Goal: Obtain resource: Obtain resource

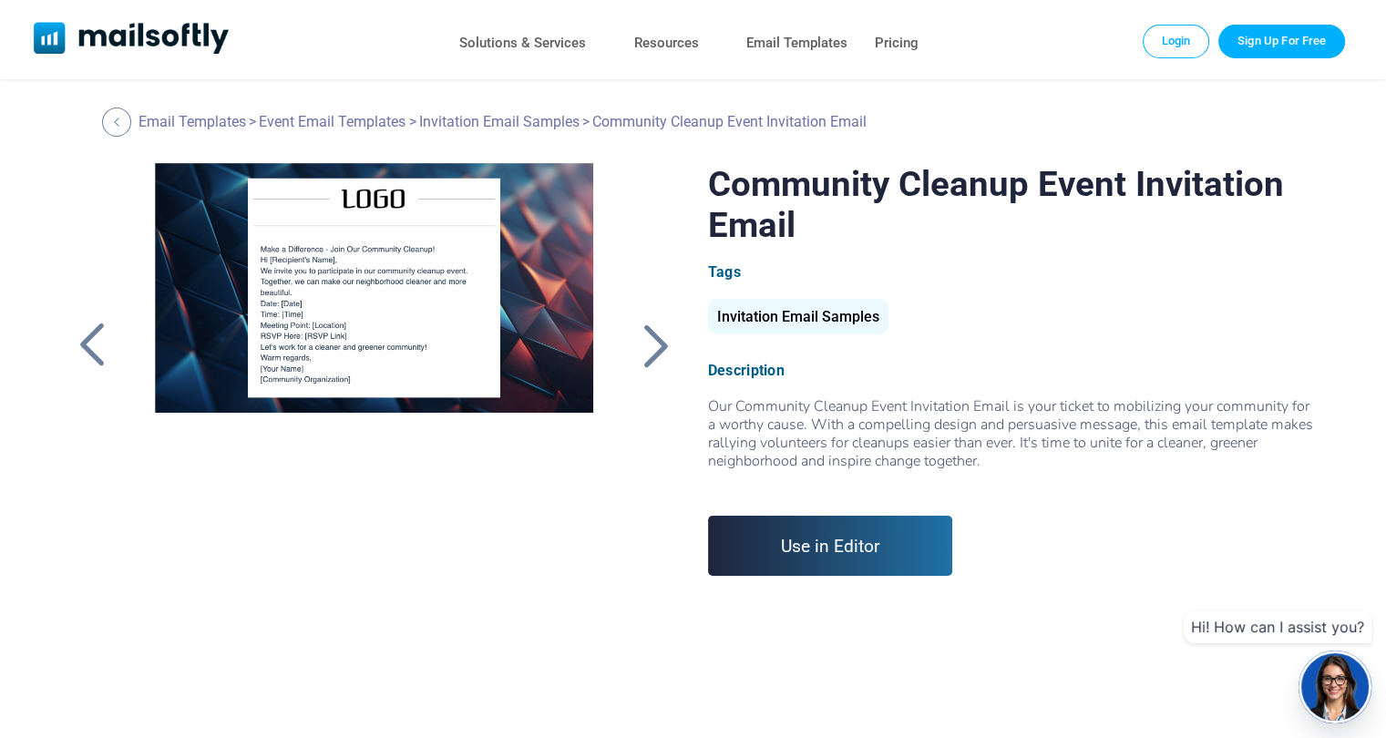
click at [665, 343] on div at bounding box center [655, 345] width 46 height 47
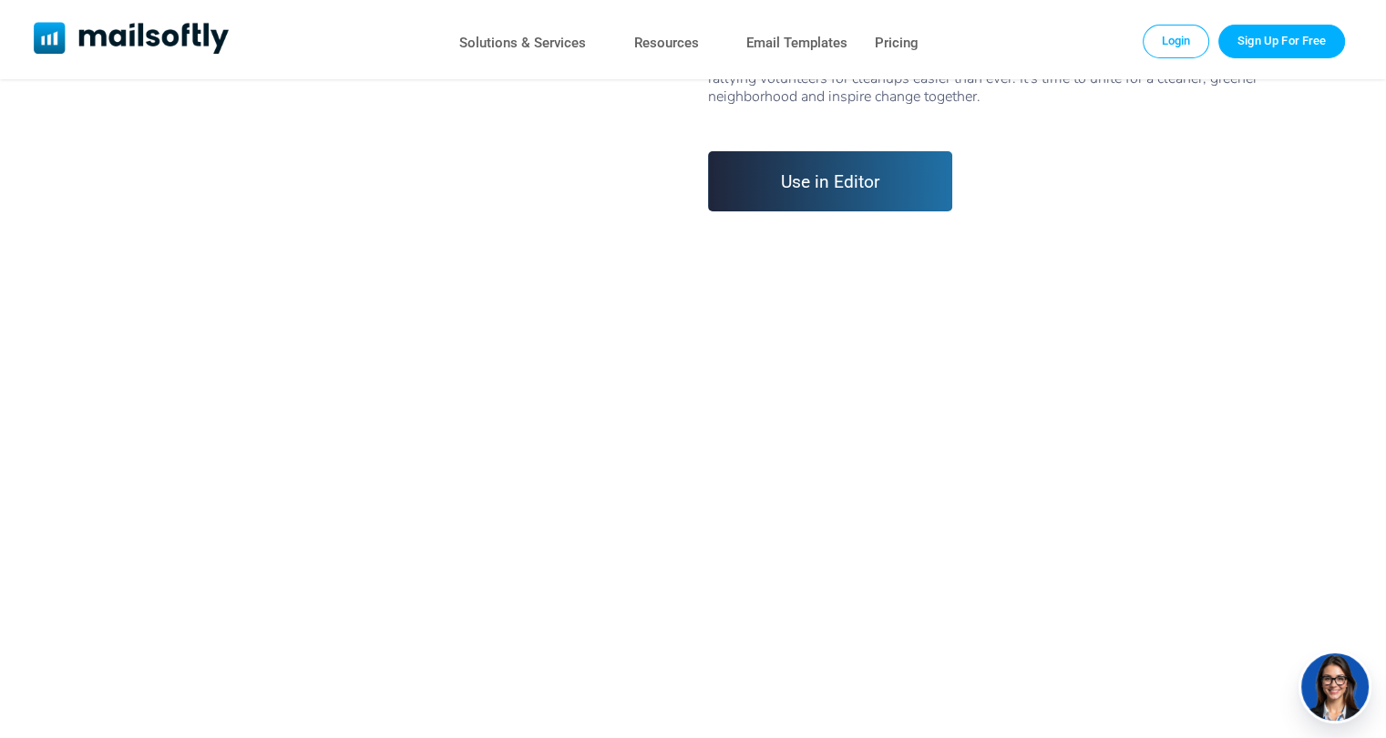
scroll to position [425, 0]
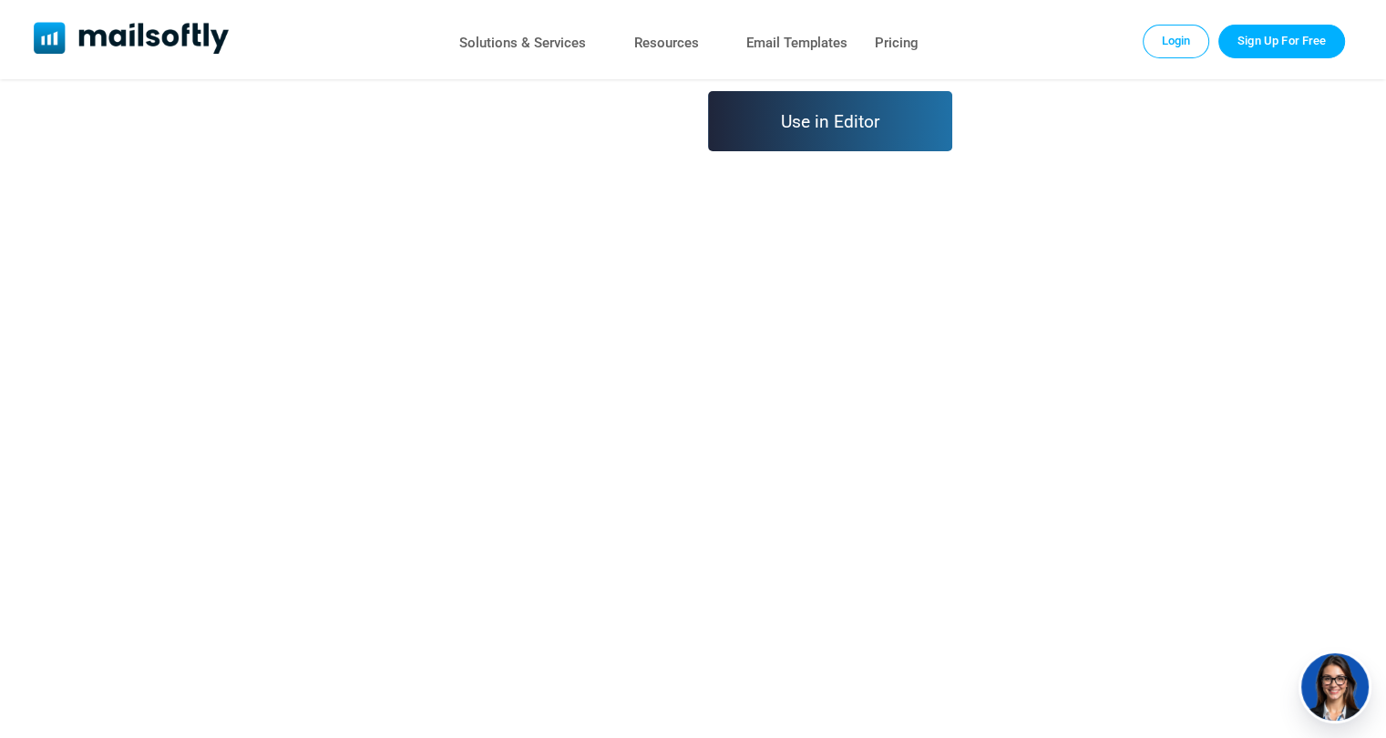
click at [879, 123] on link "Use in Editor" at bounding box center [830, 121] width 245 height 60
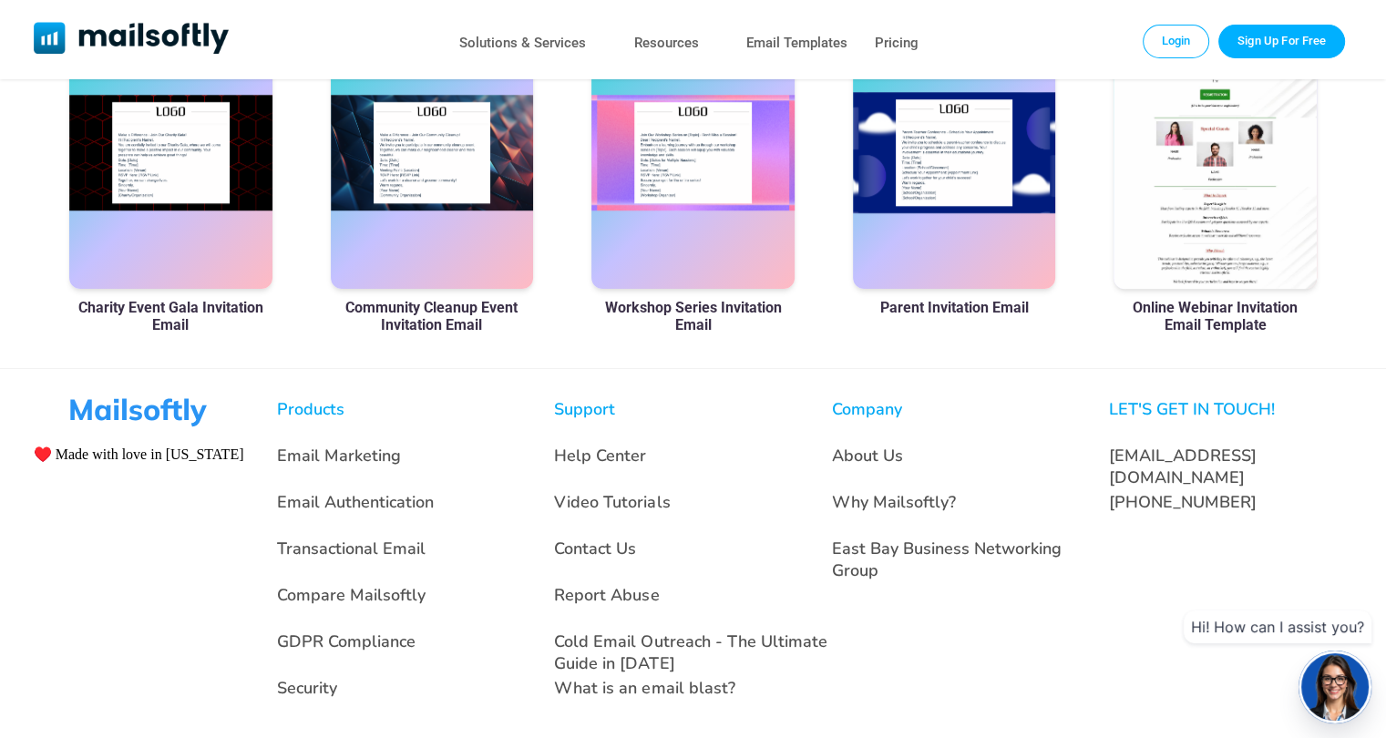
scroll to position [1286, 0]
